Goal: Find specific page/section: Find specific page/section

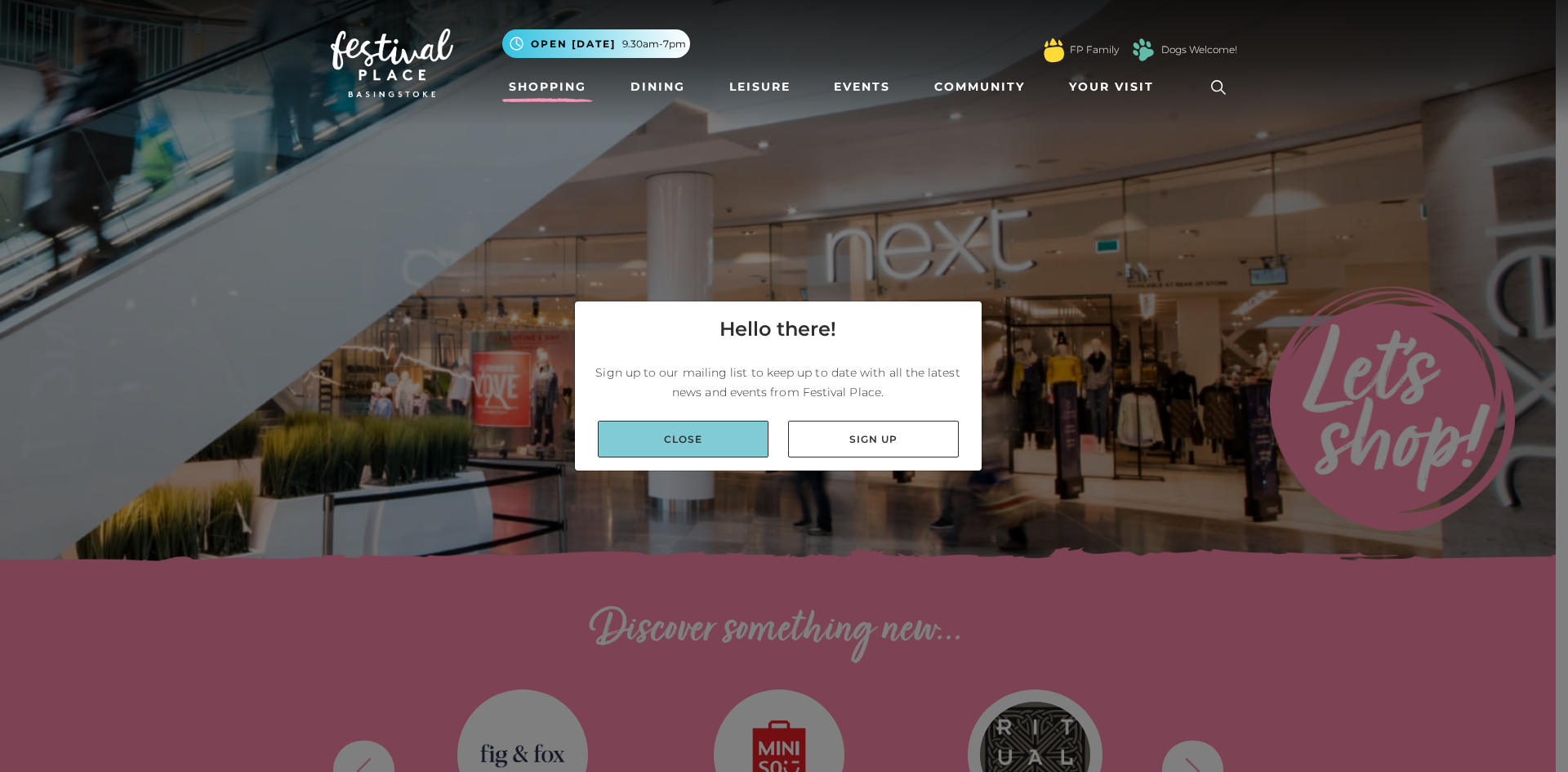
drag, startPoint x: 709, startPoint y: 446, endPoint x: 1014, endPoint y: 193, distance: 396.3
click at [710, 446] on link "Close" at bounding box center [683, 439] width 171 height 37
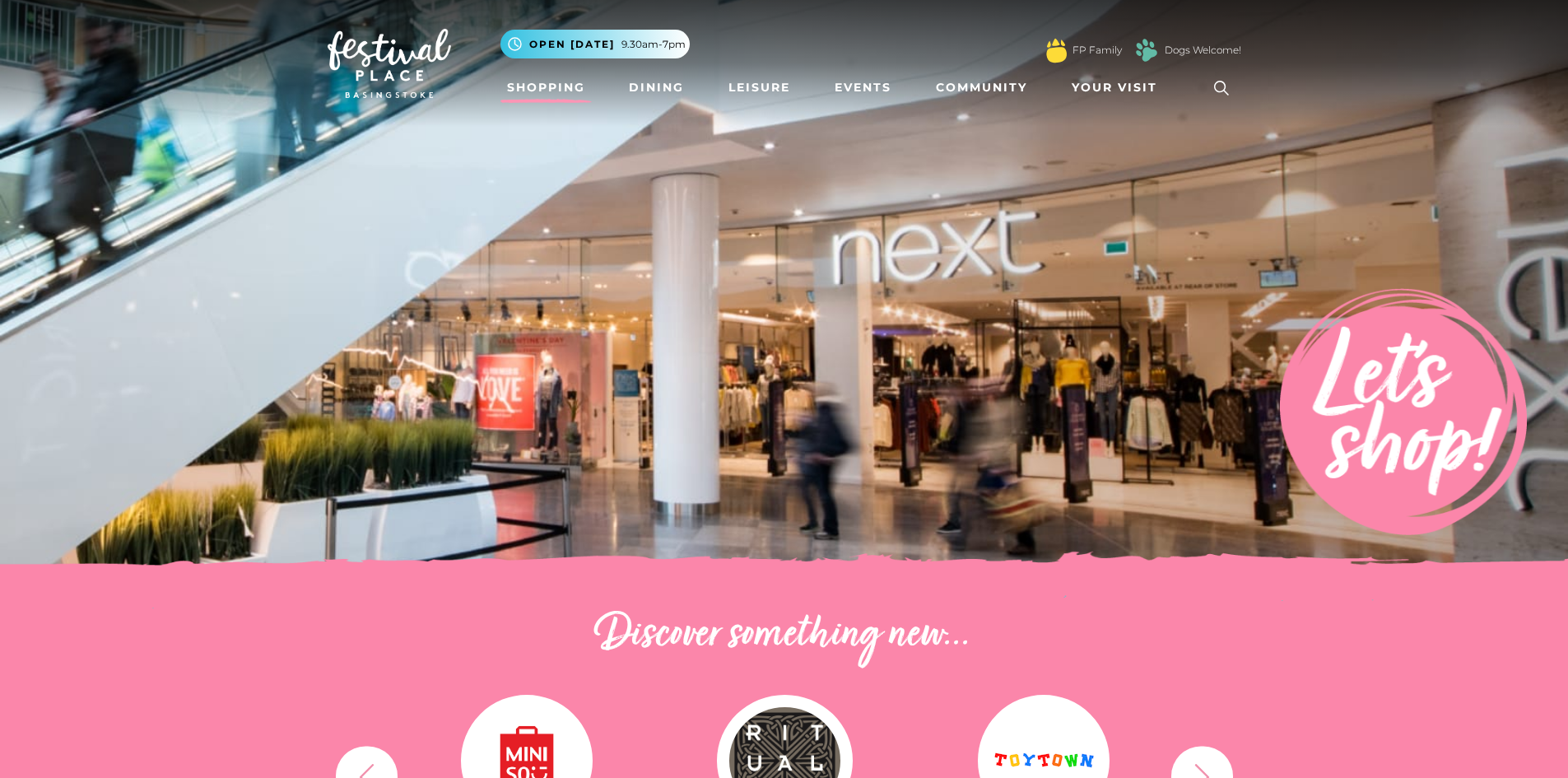
click at [553, 92] on link "Shopping" at bounding box center [546, 88] width 92 height 31
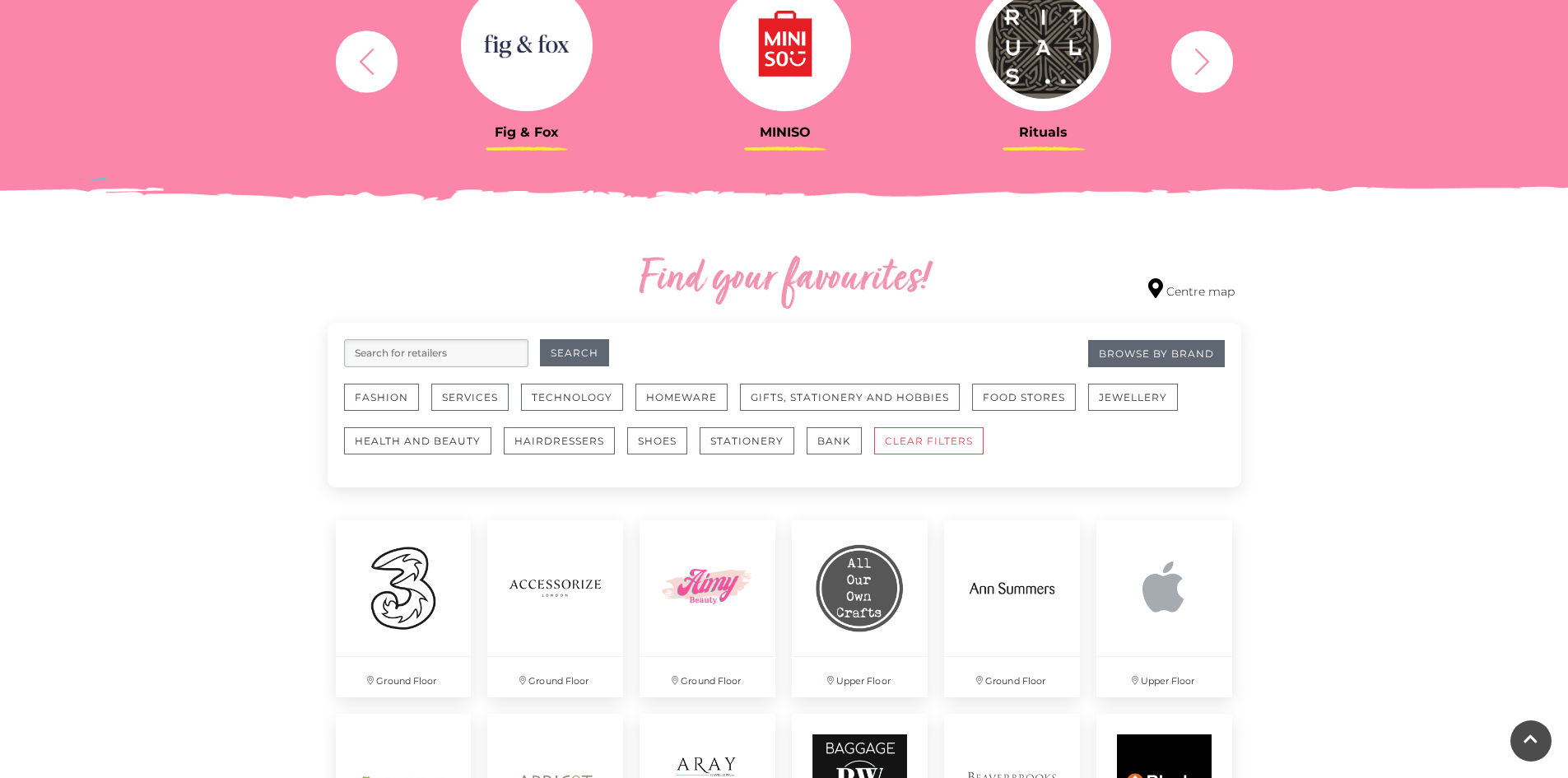
scroll to position [905, 0]
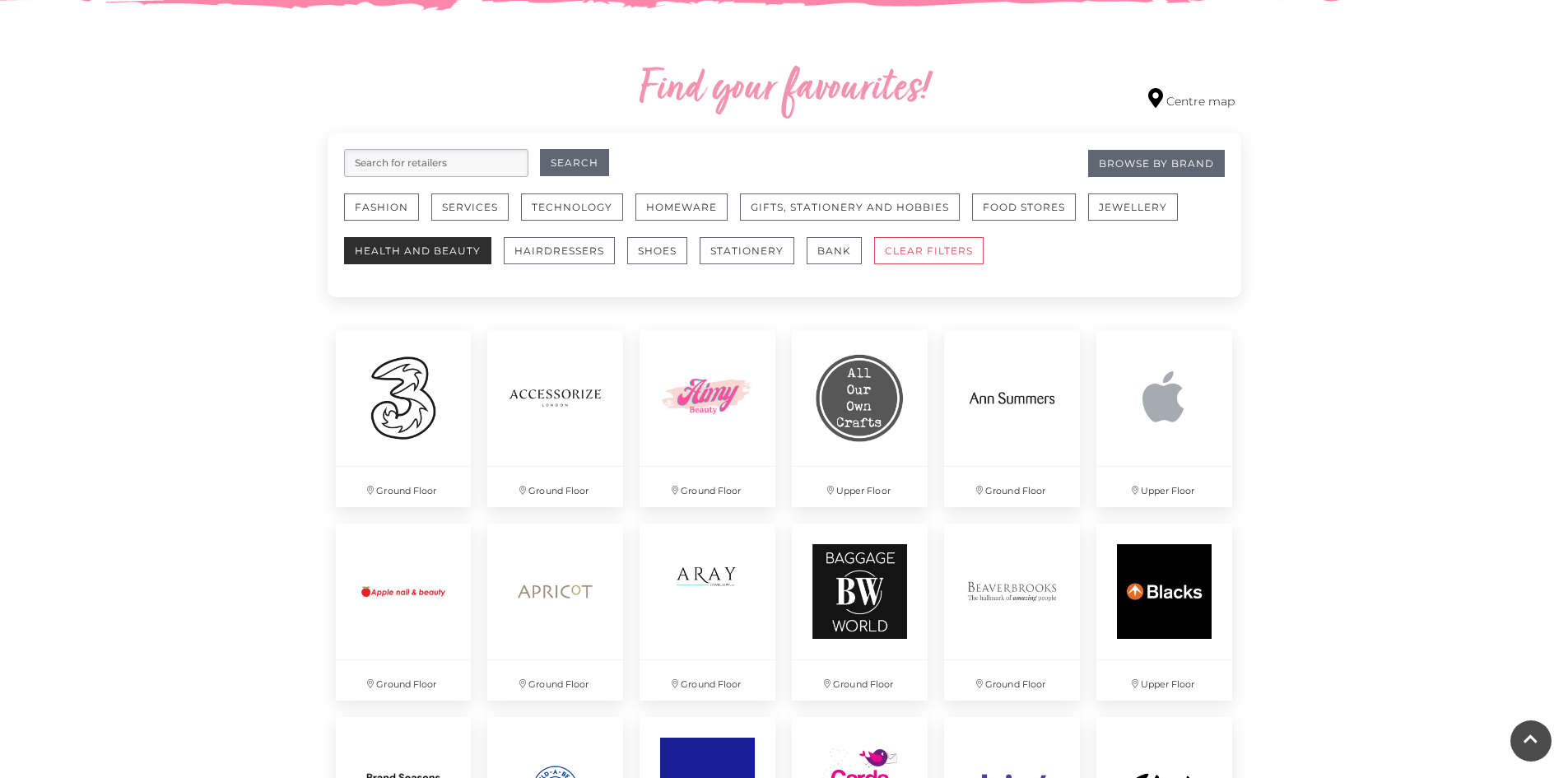
click at [461, 249] on button "Health and Beauty" at bounding box center [418, 251] width 148 height 28
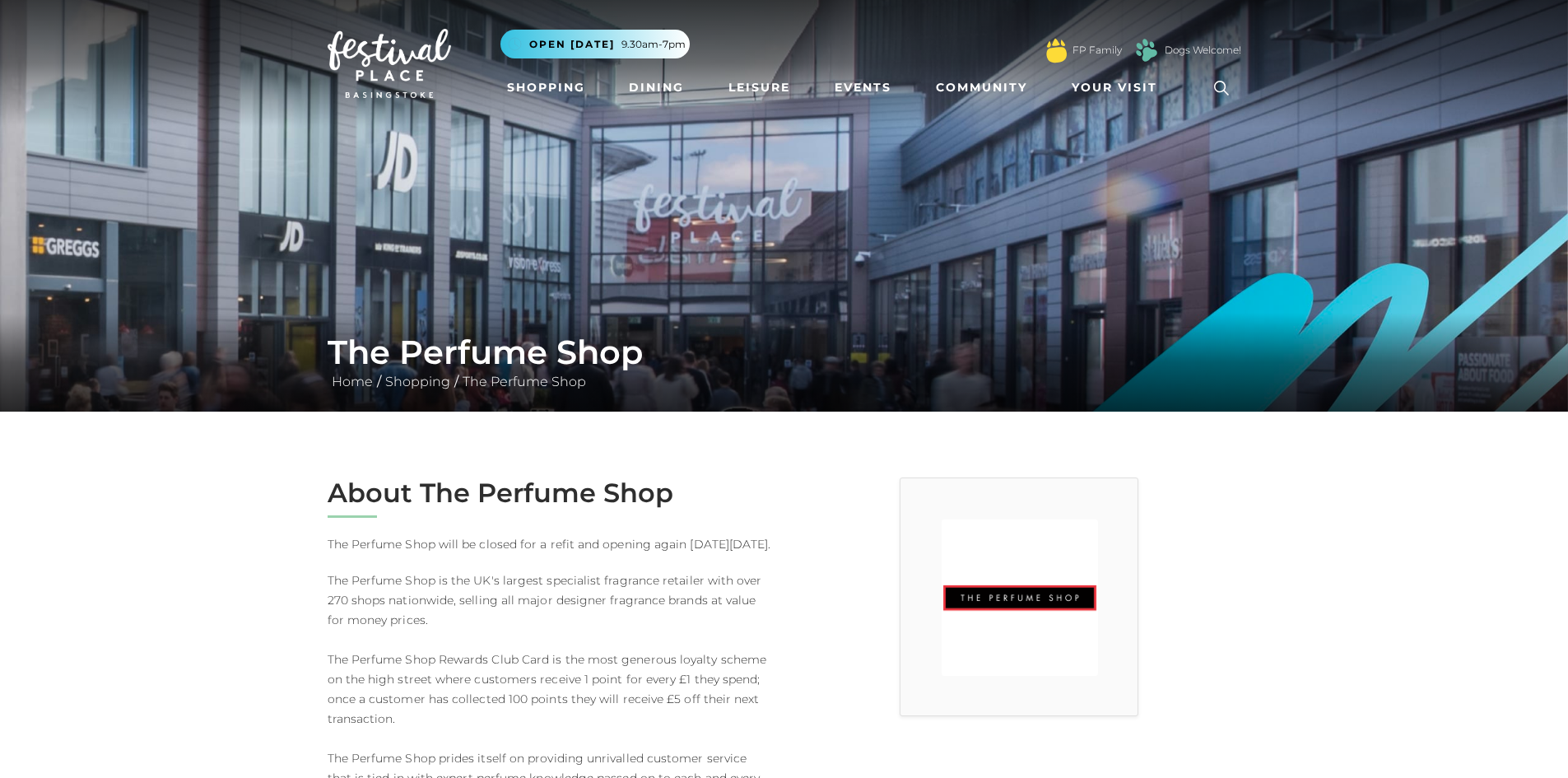
click at [1010, 600] on img at bounding box center [1019, 597] width 157 height 157
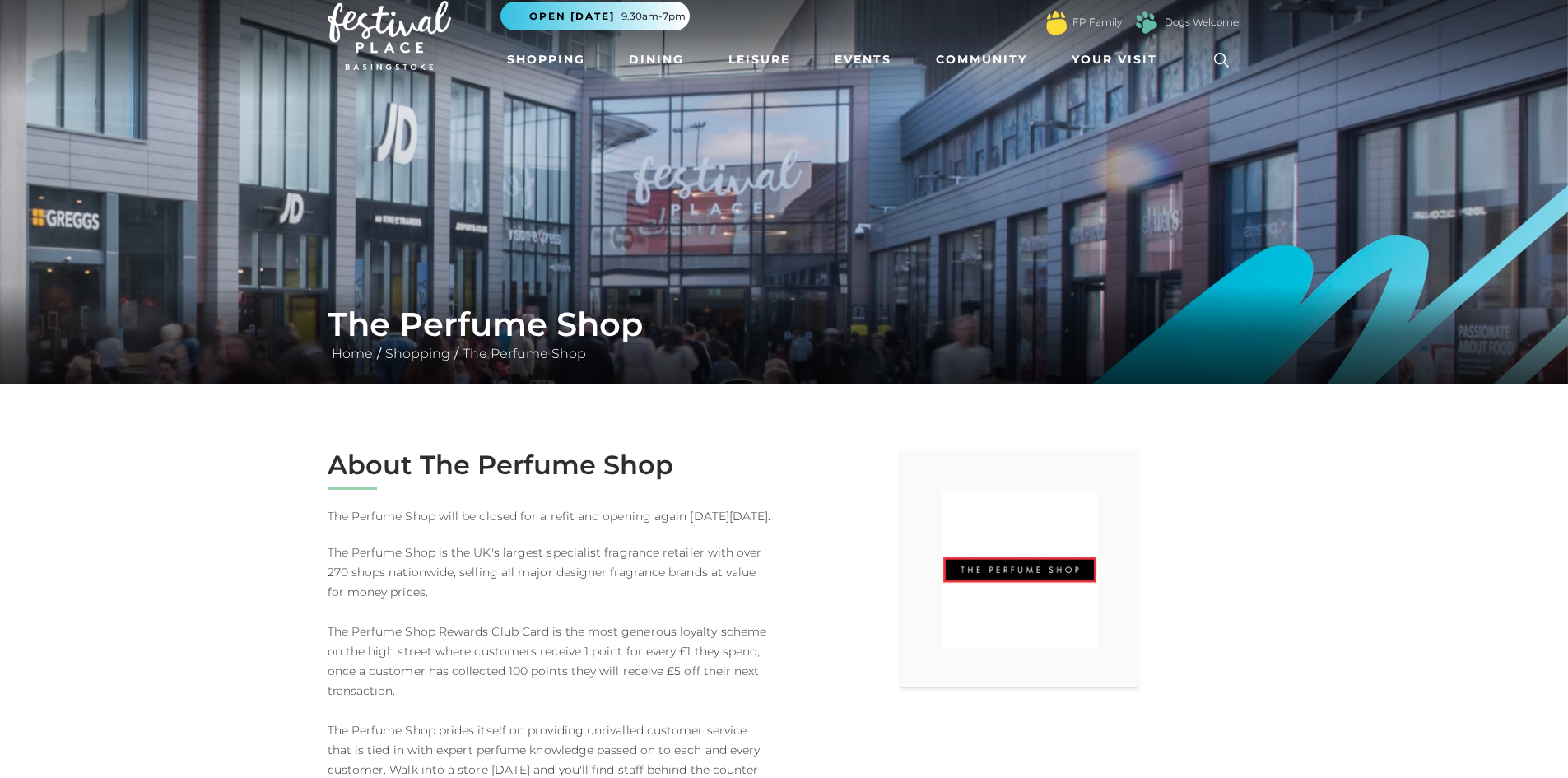
scroll to position [412, 0]
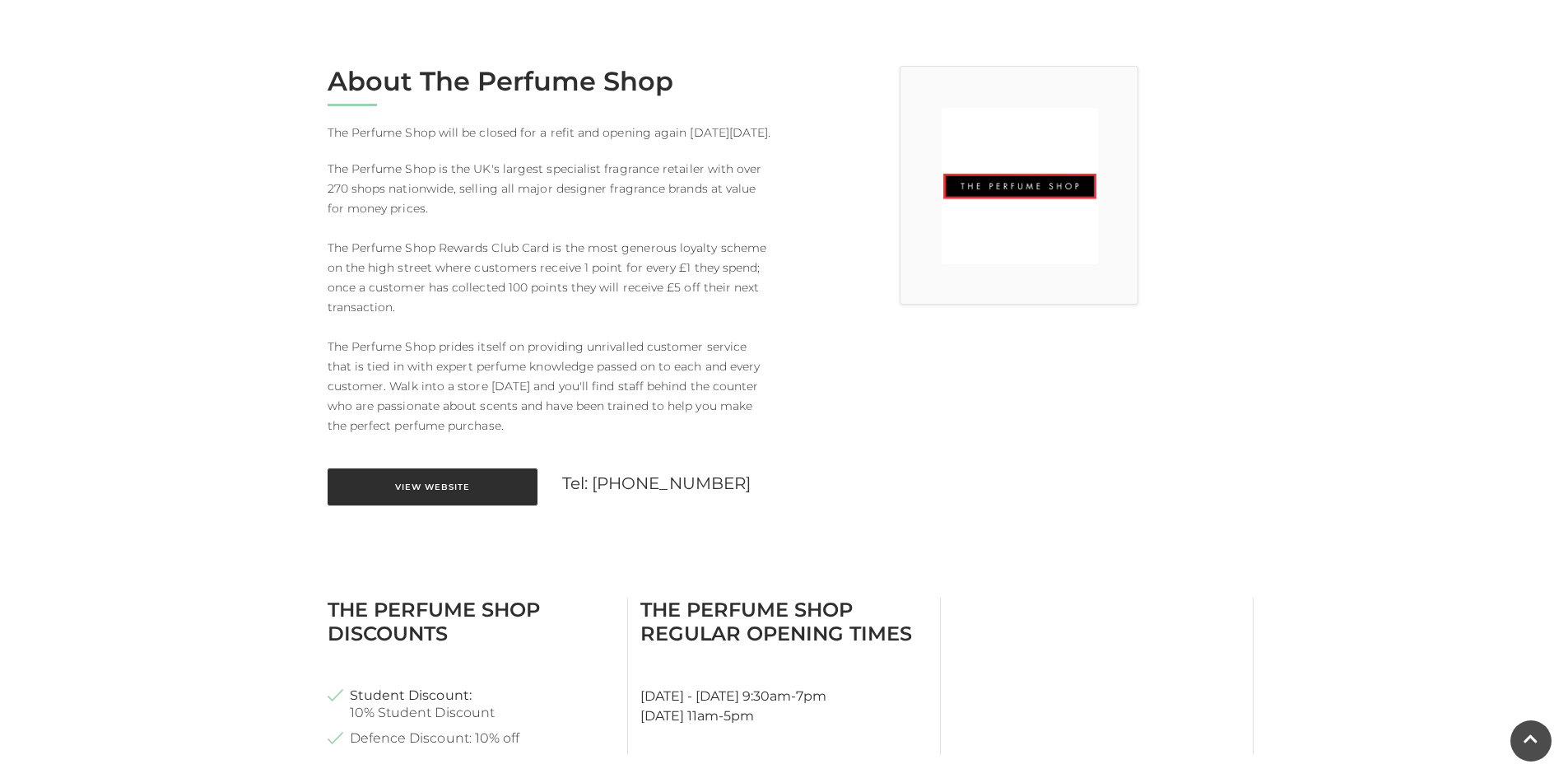
drag, startPoint x: 447, startPoint y: 447, endPoint x: 466, endPoint y: 502, distance: 58.2
click at [450, 461] on div "About The Perfume Shop The Perfume Shop will be closed for a refit and opening …" at bounding box center [550, 295] width 469 height 460
click at [466, 502] on link "View Website" at bounding box center [432, 486] width 210 height 37
